Goal: Transaction & Acquisition: Purchase product/service

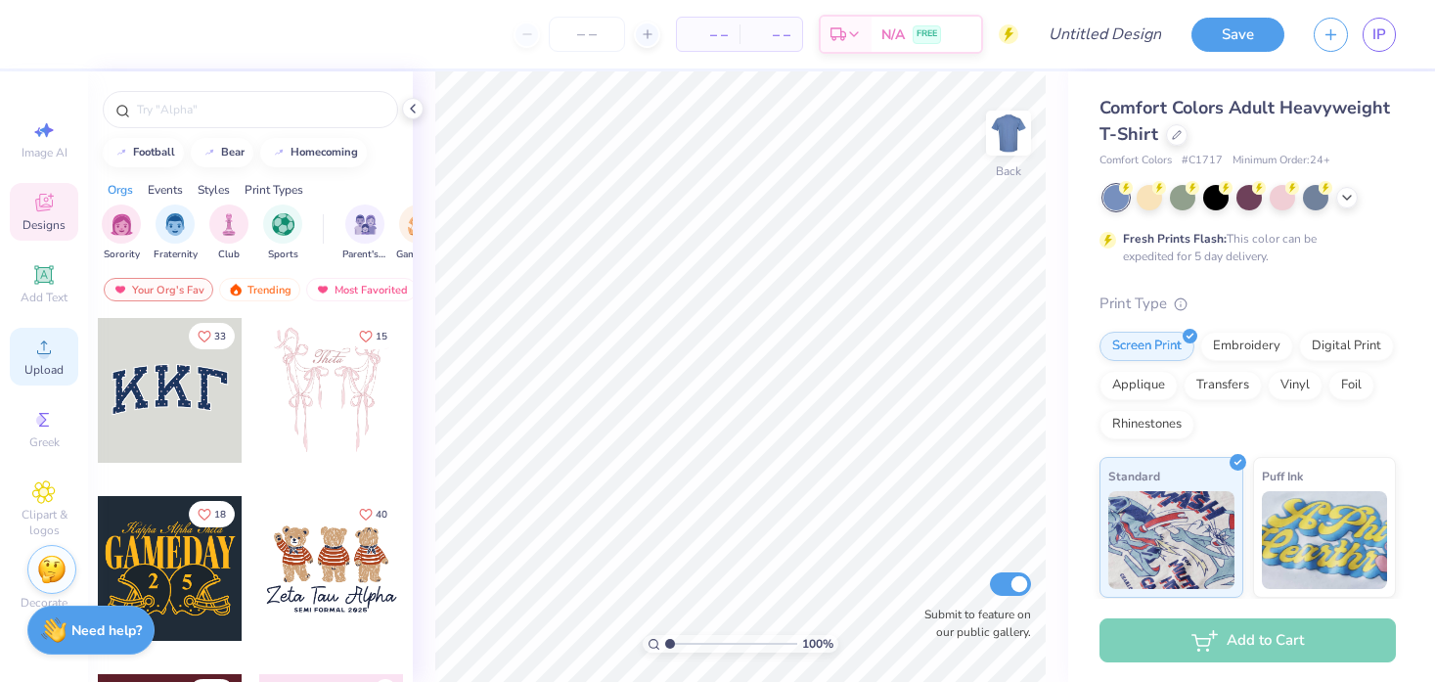
click at [36, 360] on div "Upload" at bounding box center [44, 357] width 68 height 58
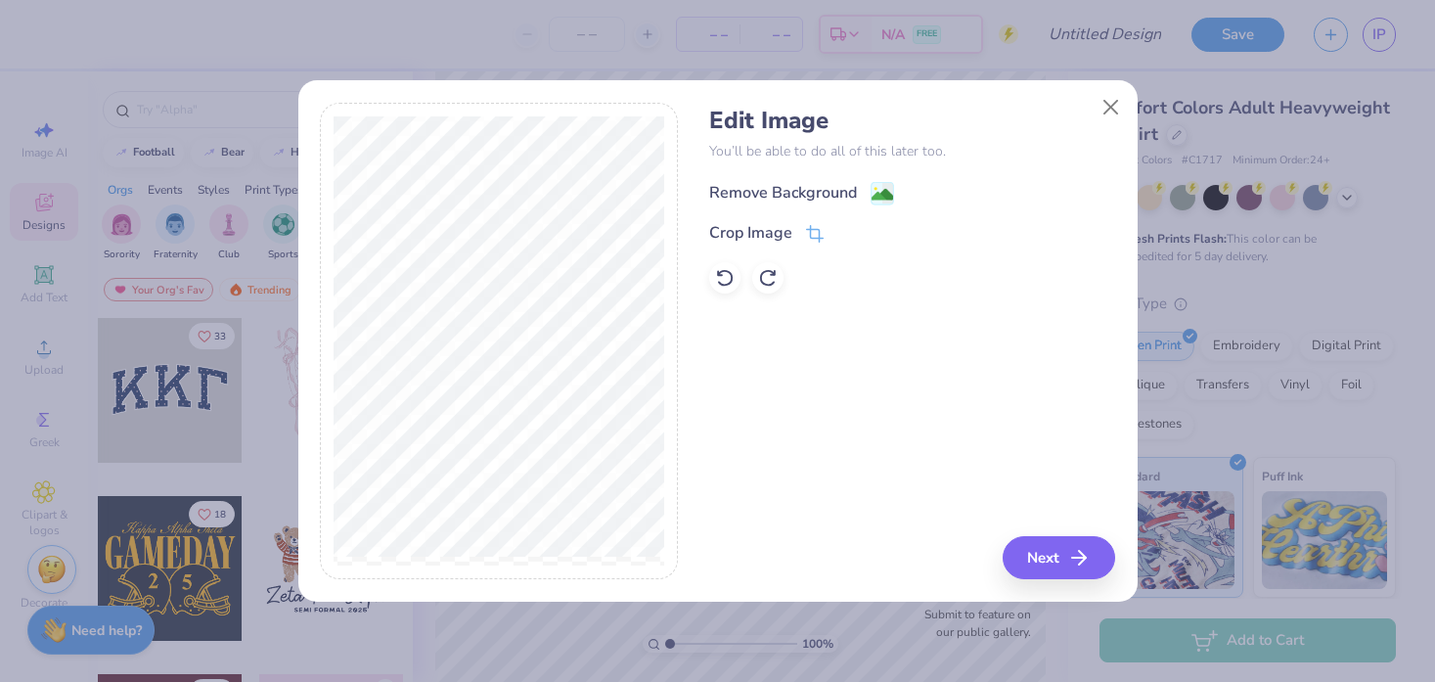
click at [877, 195] on image at bounding box center [882, 195] width 22 height 22
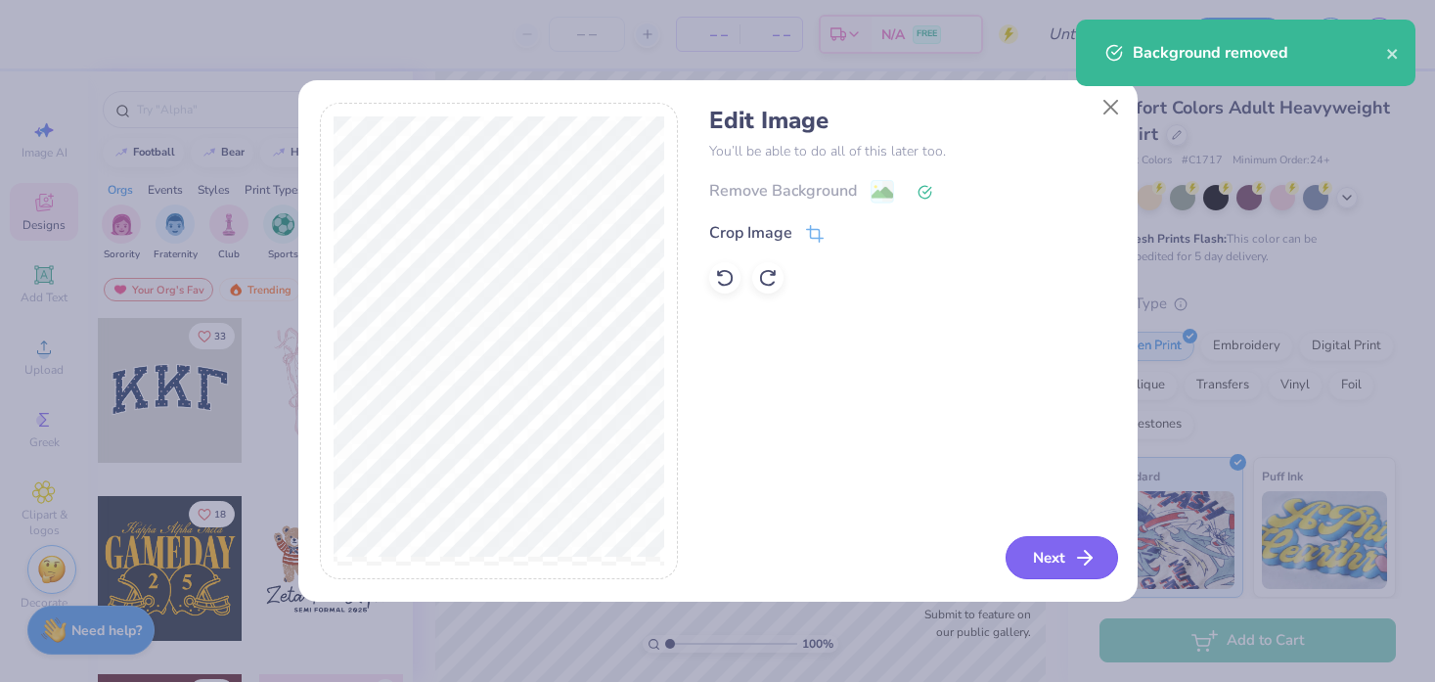
click at [1060, 552] on button "Next" at bounding box center [1061, 557] width 112 height 43
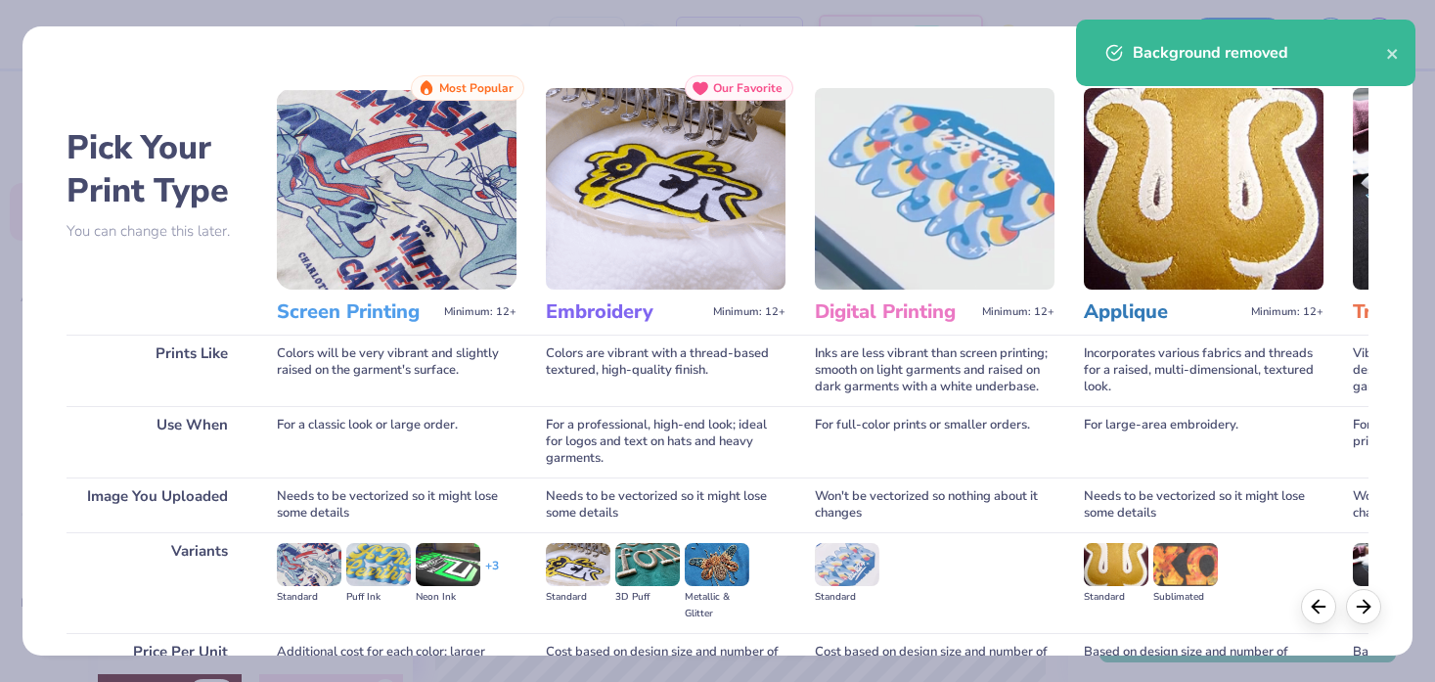
scroll to position [196, 0]
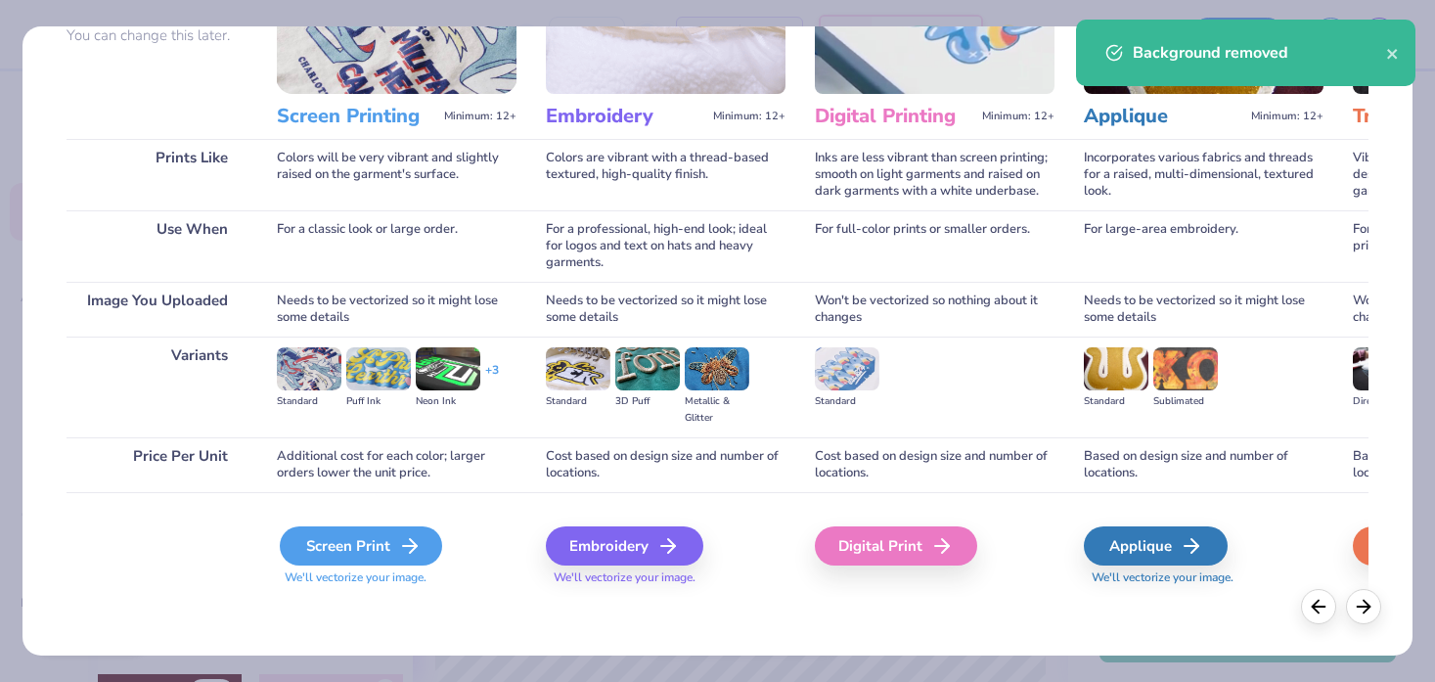
click at [343, 539] on div "Screen Print" at bounding box center [361, 545] width 162 height 39
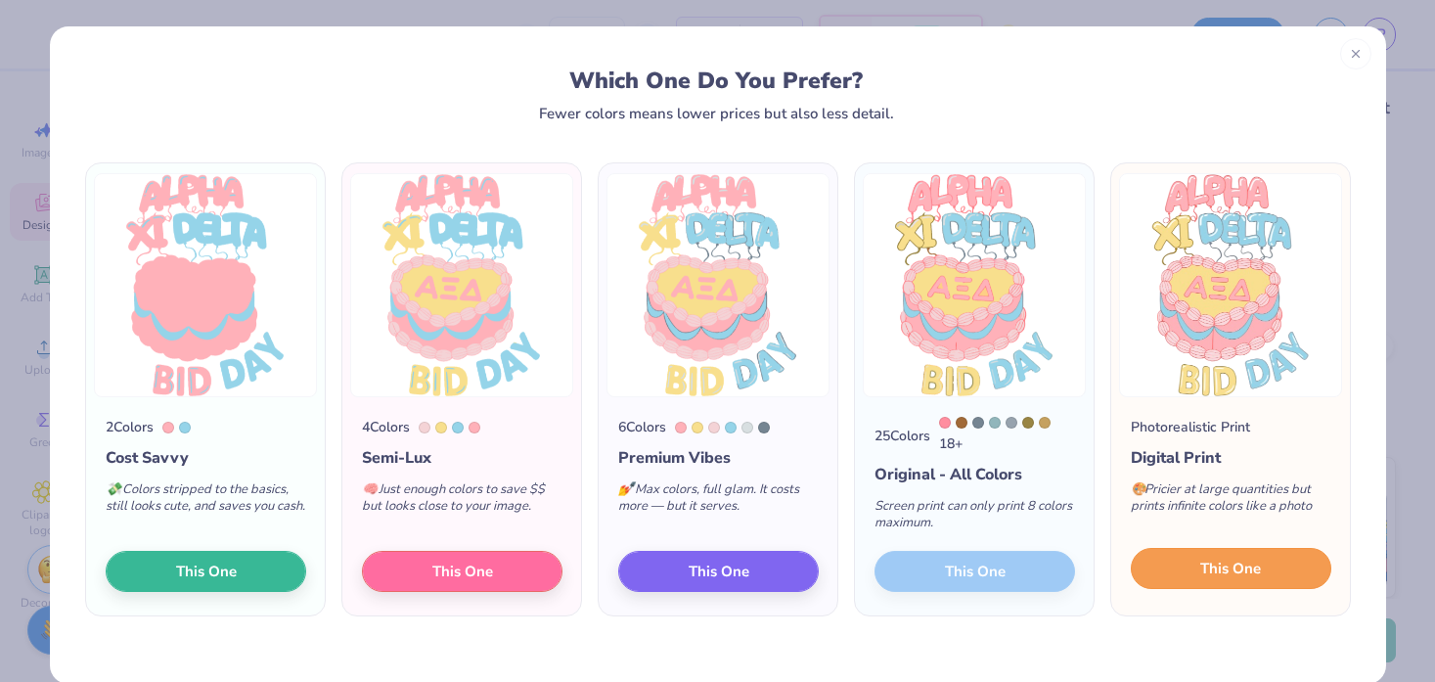
click at [1260, 565] on span "This One" at bounding box center [1230, 568] width 61 height 22
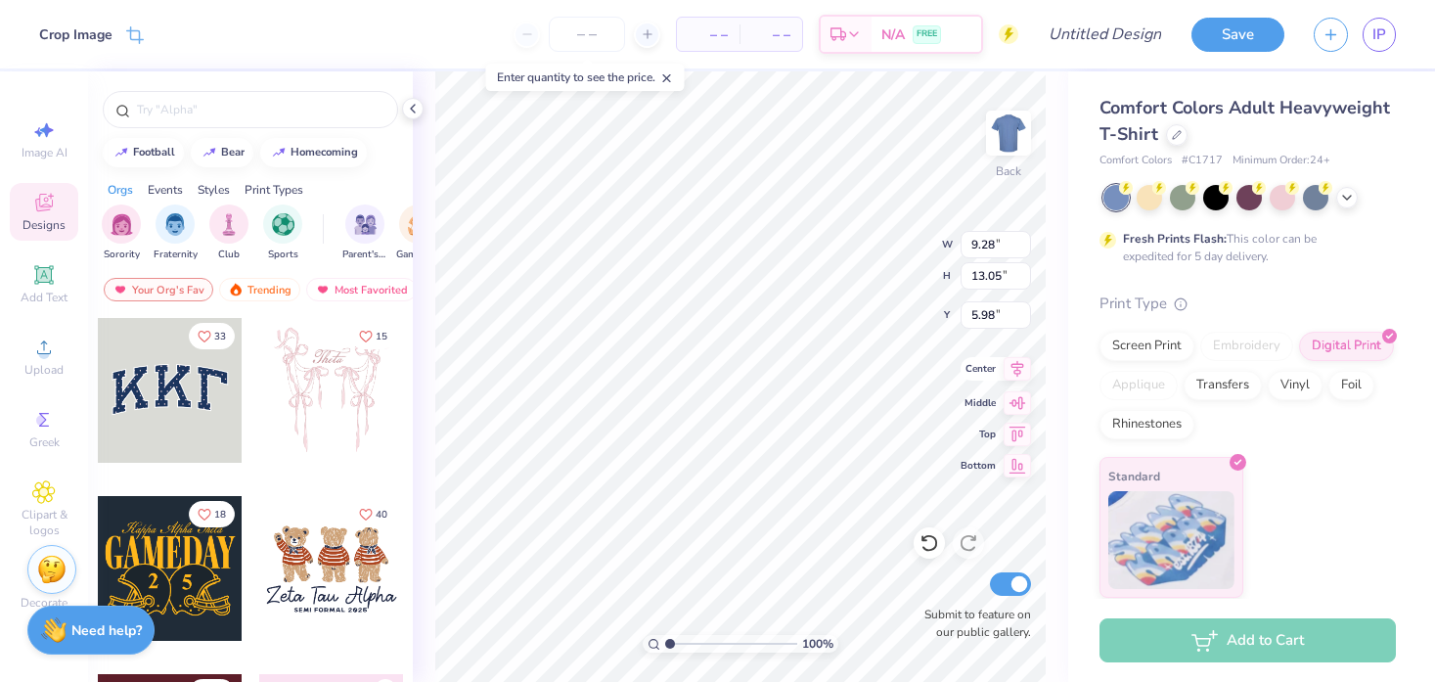
type input "0.50"
click at [408, 109] on icon at bounding box center [413, 109] width 16 height 16
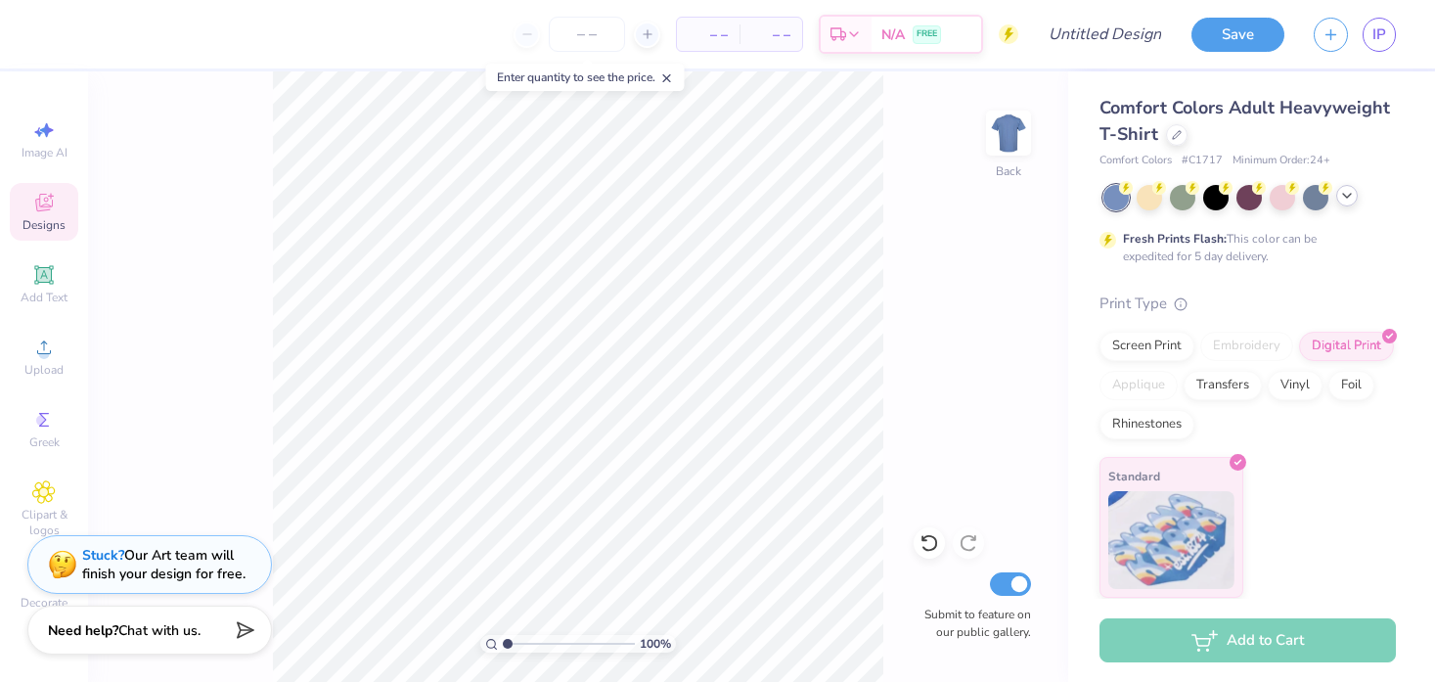
click at [1346, 193] on icon at bounding box center [1347, 196] width 16 height 16
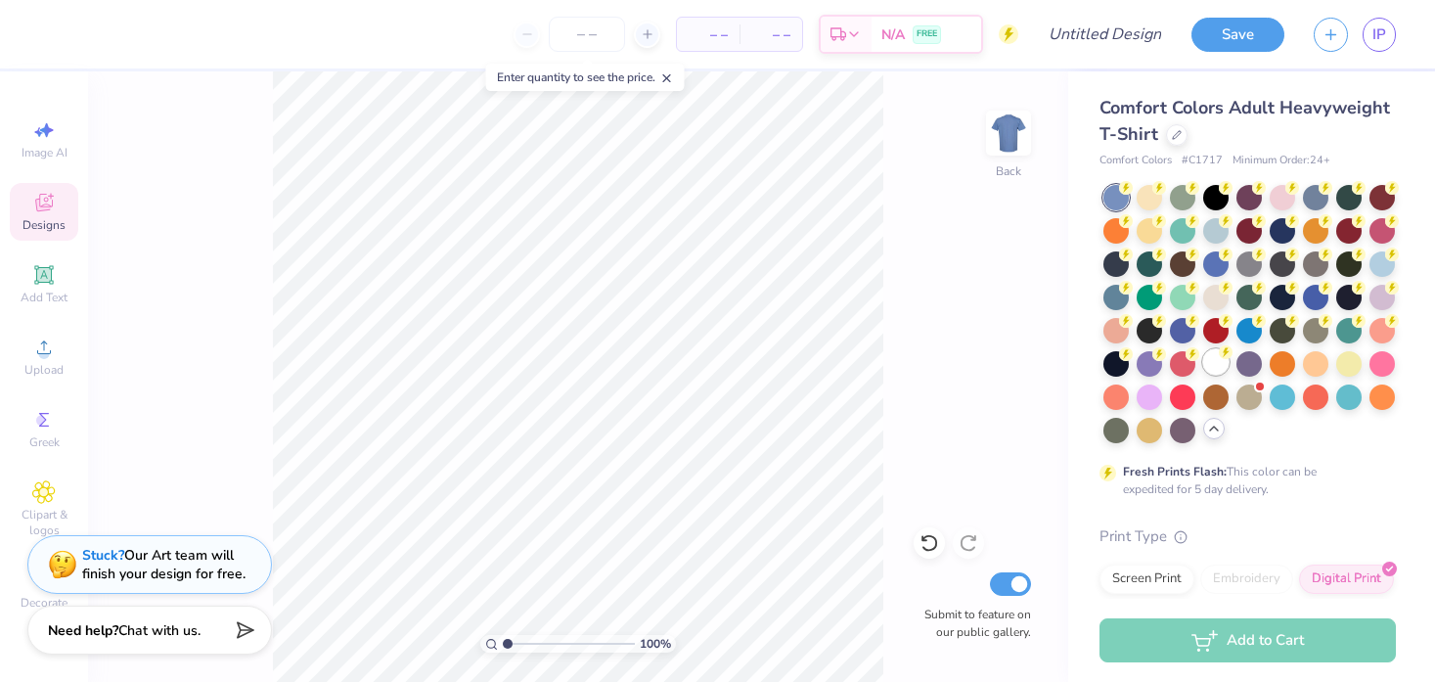
click at [1213, 360] on div at bounding box center [1215, 361] width 25 height 25
click at [902, 389] on div "100 % Back Submit to feature on our public gallery." at bounding box center [578, 376] width 980 height 610
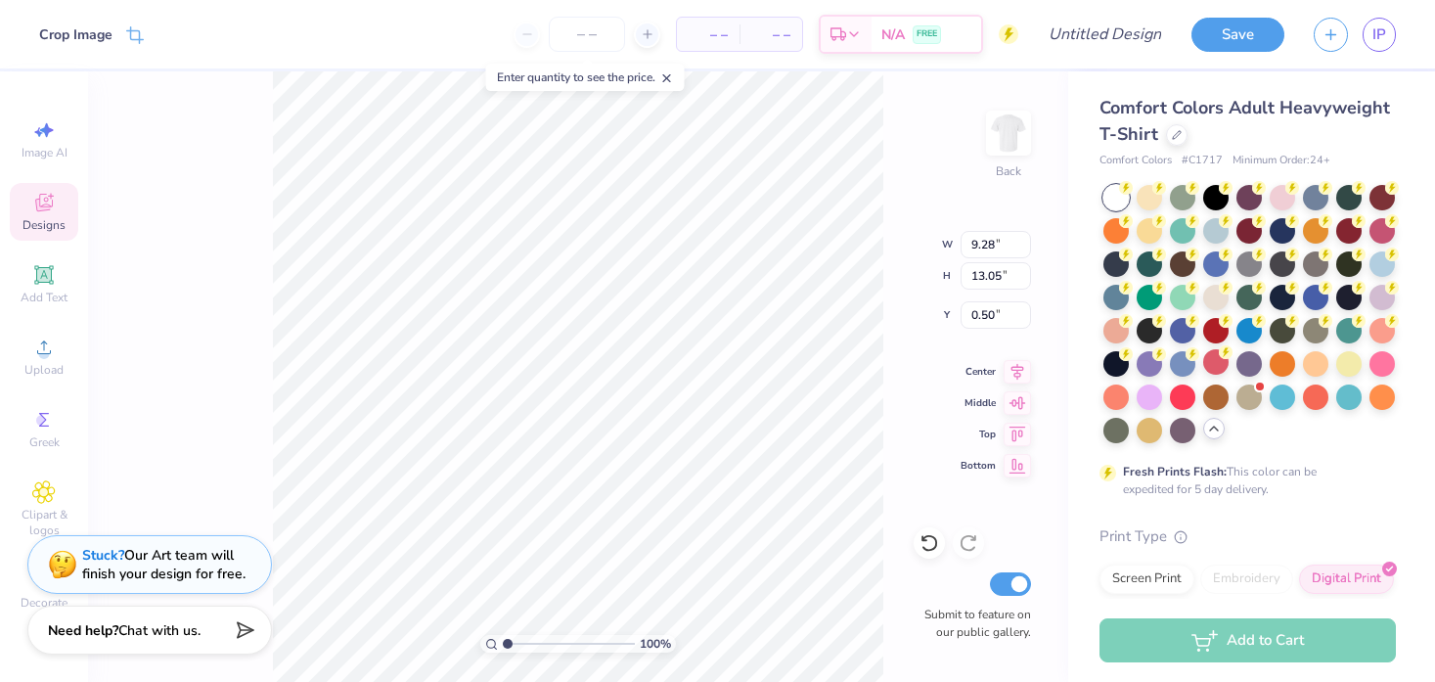
type input "1.36"
click at [1258, 640] on div "Add to Cart" at bounding box center [1247, 640] width 296 height 44
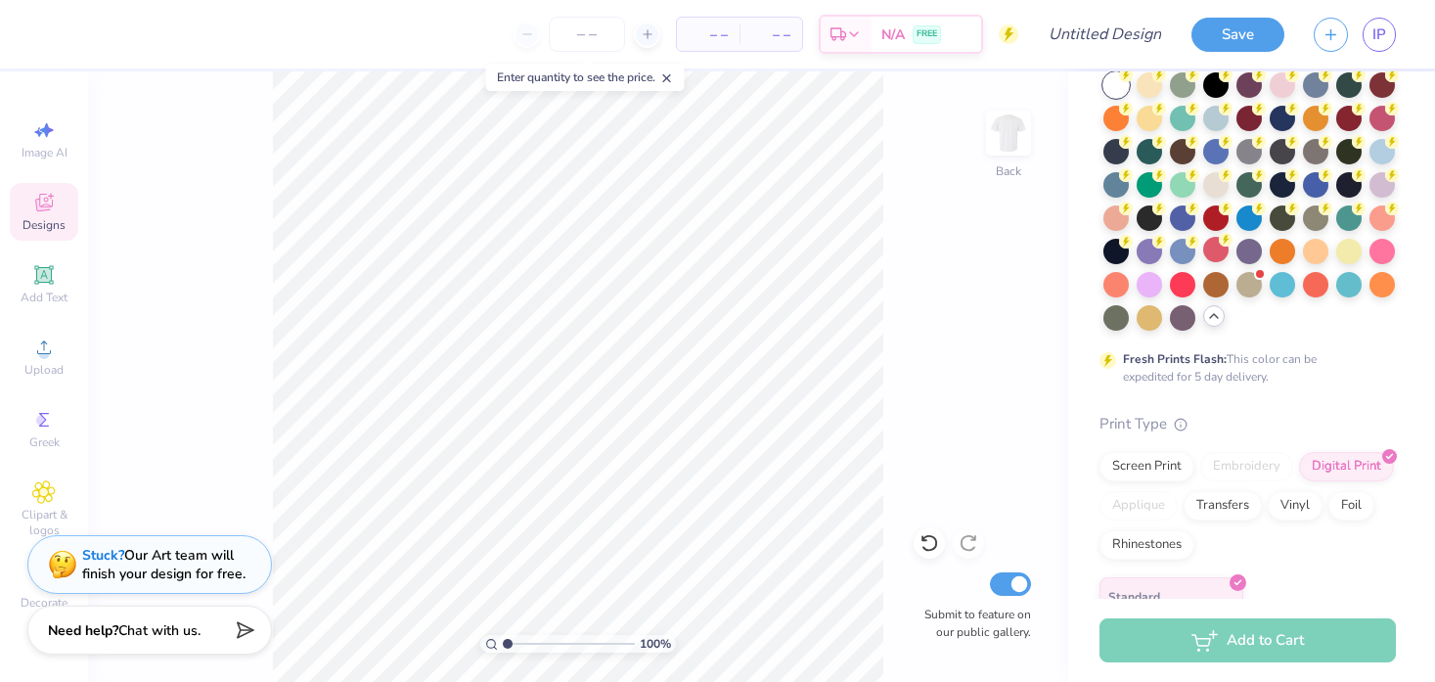
scroll to position [232, 0]
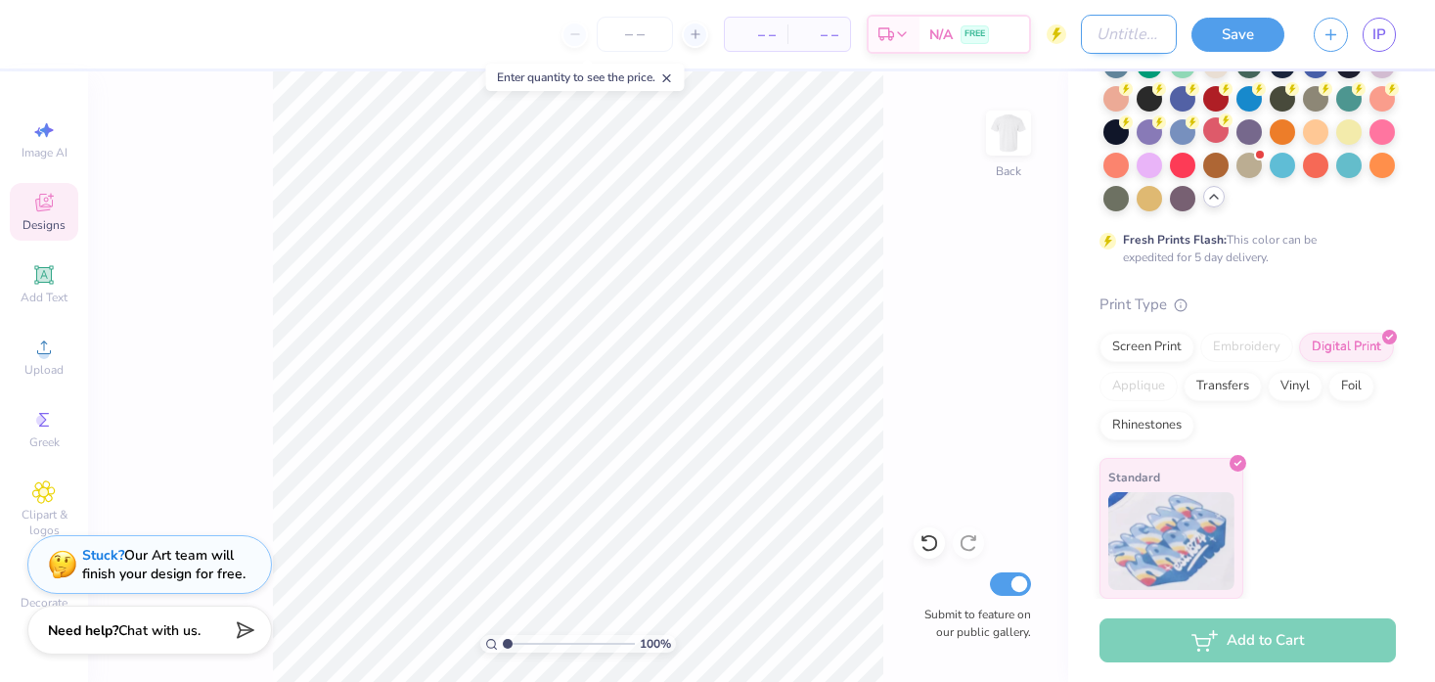
click at [1127, 44] on input "Design Title" at bounding box center [1129, 34] width 96 height 39
type input "Bid day 25"
click at [1276, 634] on div "Add to Cart" at bounding box center [1247, 640] width 296 height 44
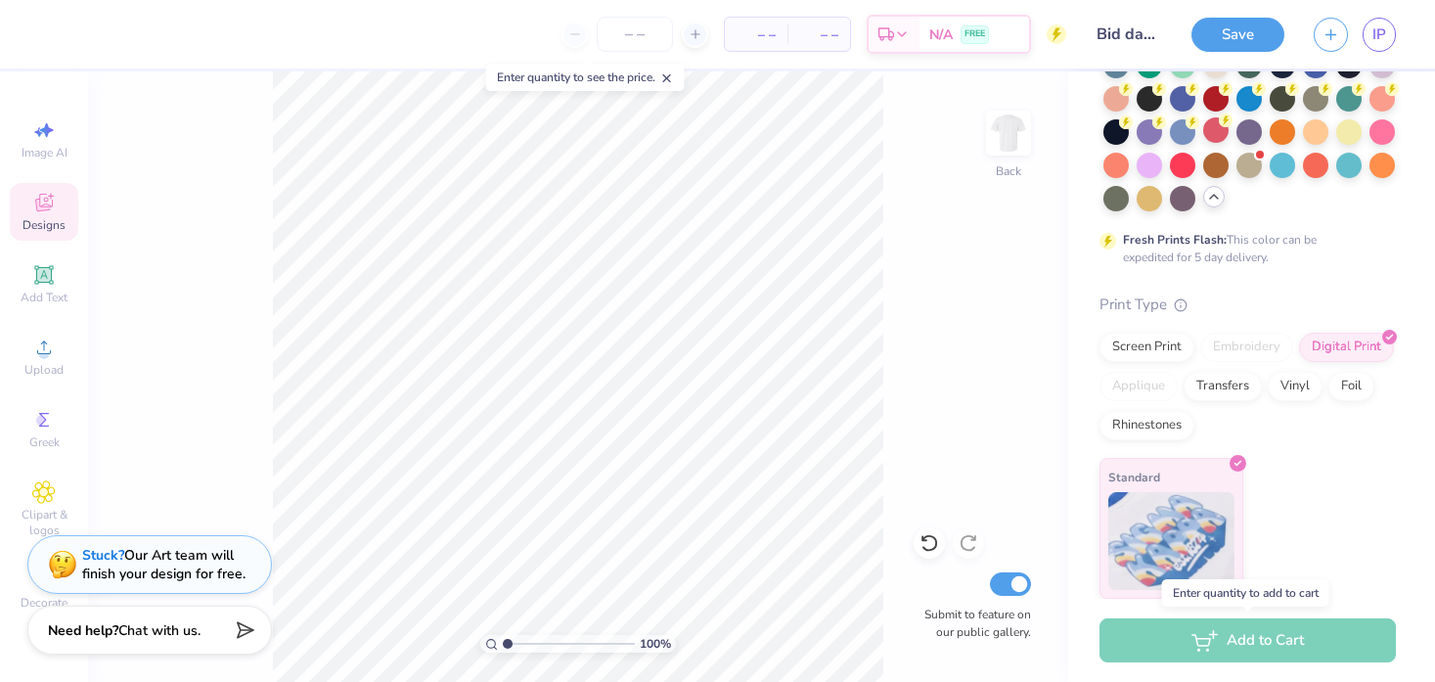
click at [1259, 658] on div "Add to Cart" at bounding box center [1247, 640] width 296 height 44
click at [891, 270] on div "100 % Back Submit to feature on our public gallery." at bounding box center [578, 376] width 980 height 610
click at [651, 31] on input "number" at bounding box center [635, 34] width 76 height 35
click at [690, 37] on icon at bounding box center [695, 34] width 14 height 14
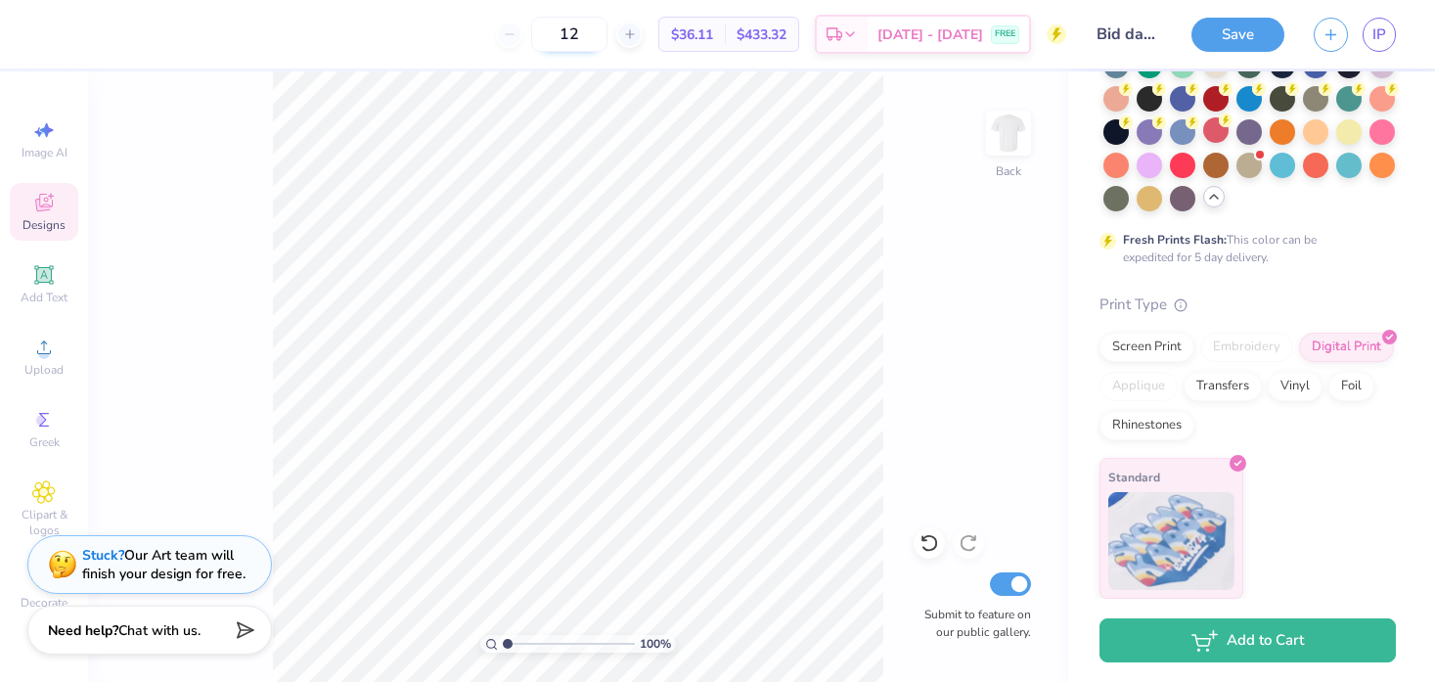
click at [607, 35] on input "12" at bounding box center [569, 34] width 76 height 35
type input "1"
type input "52"
click at [909, 125] on div "100 % Back Submit to feature on our public gallery." at bounding box center [578, 376] width 980 height 610
click at [867, 26] on div "Est. Delivery" at bounding box center [842, 37] width 51 height 35
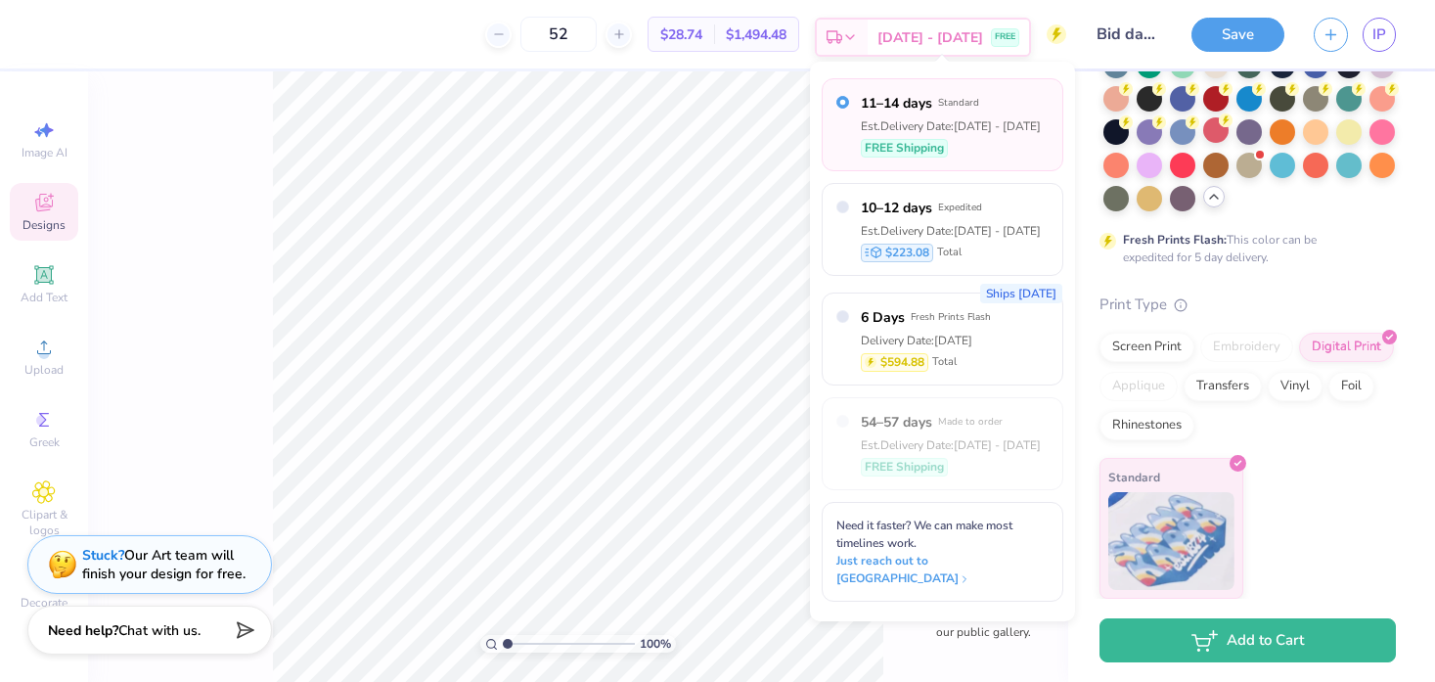
click at [867, 26] on div "Est. Delivery" at bounding box center [842, 37] width 51 height 35
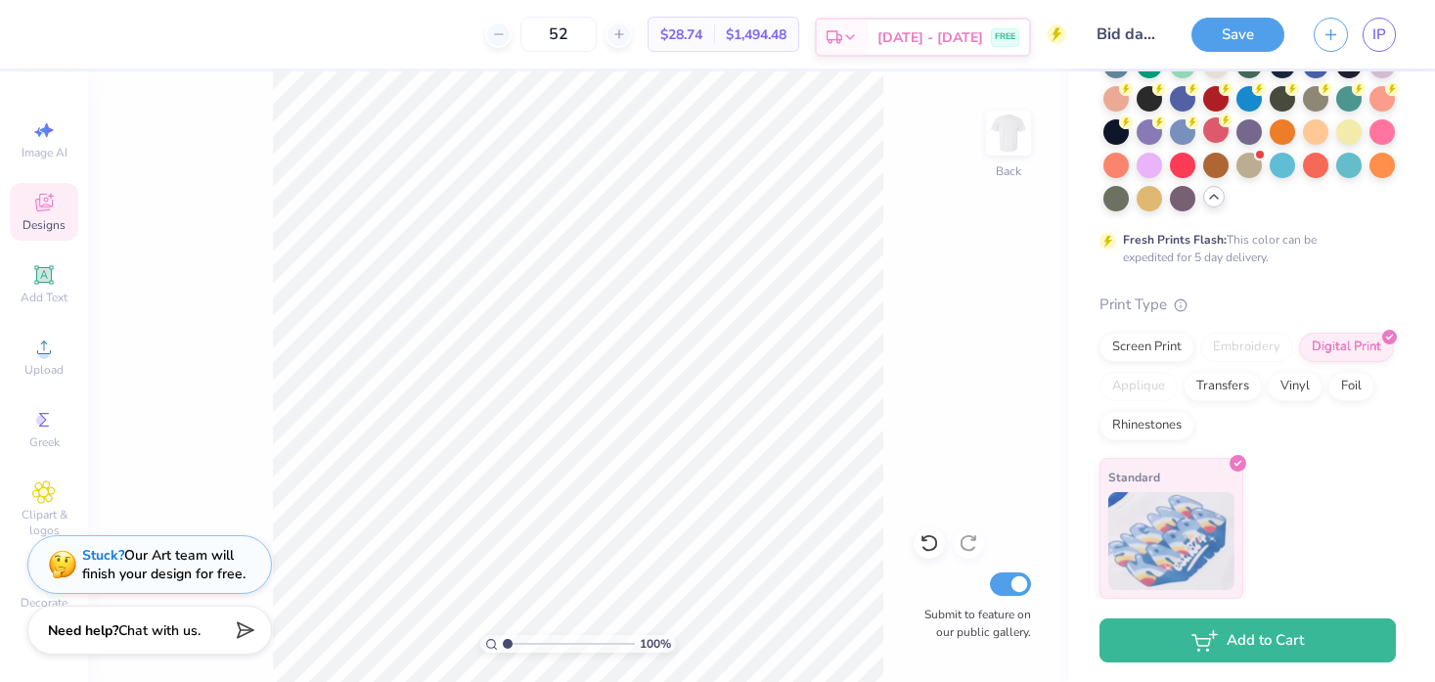
click at [867, 26] on div "Est. Delivery" at bounding box center [842, 37] width 51 height 35
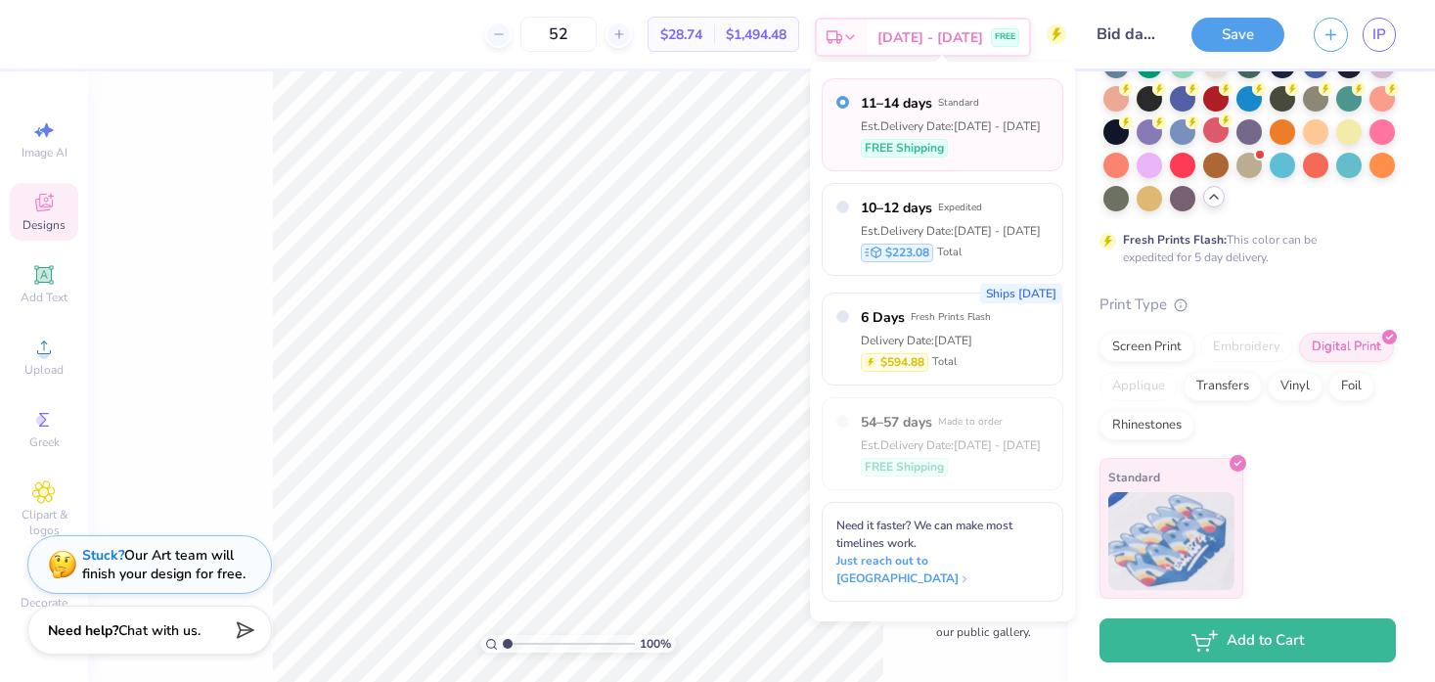
click at [867, 26] on div "Est. Delivery" at bounding box center [842, 37] width 51 height 35
